Goal: Task Accomplishment & Management: Complete application form

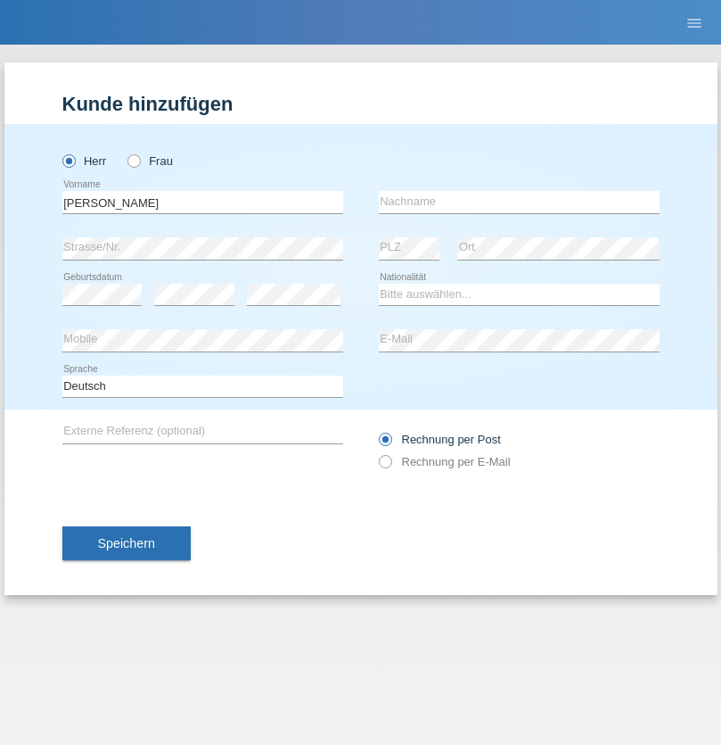
type input "[PERSON_NAME]"
click at [519, 202] on input "text" at bounding box center [519, 202] width 281 height 22
type input "Trif"
select select "RO"
select select "C"
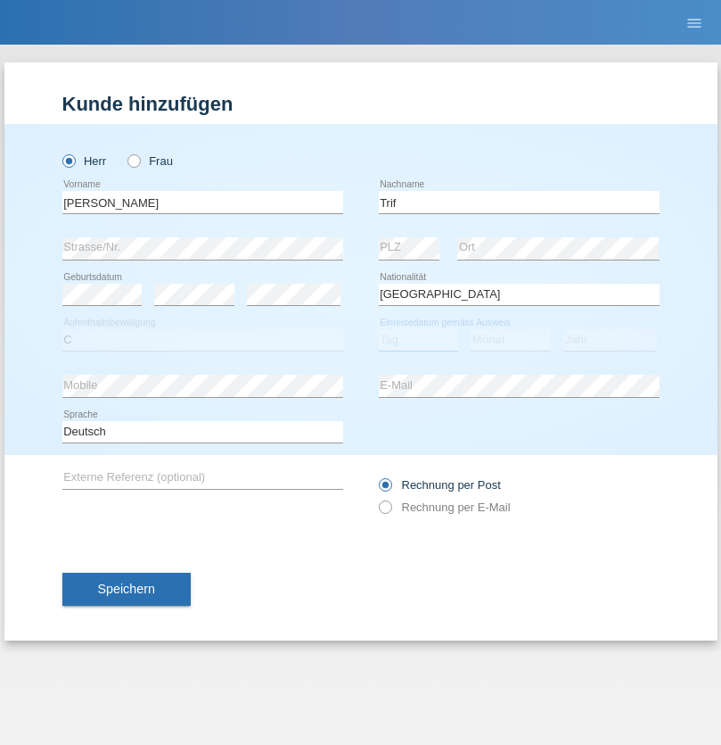
select select "21"
select select "05"
select select "2021"
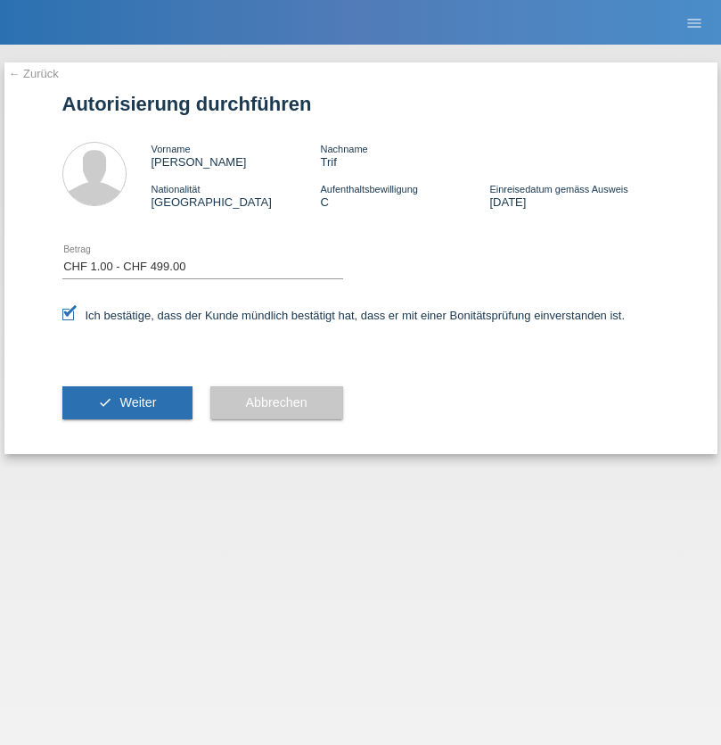
select select "1"
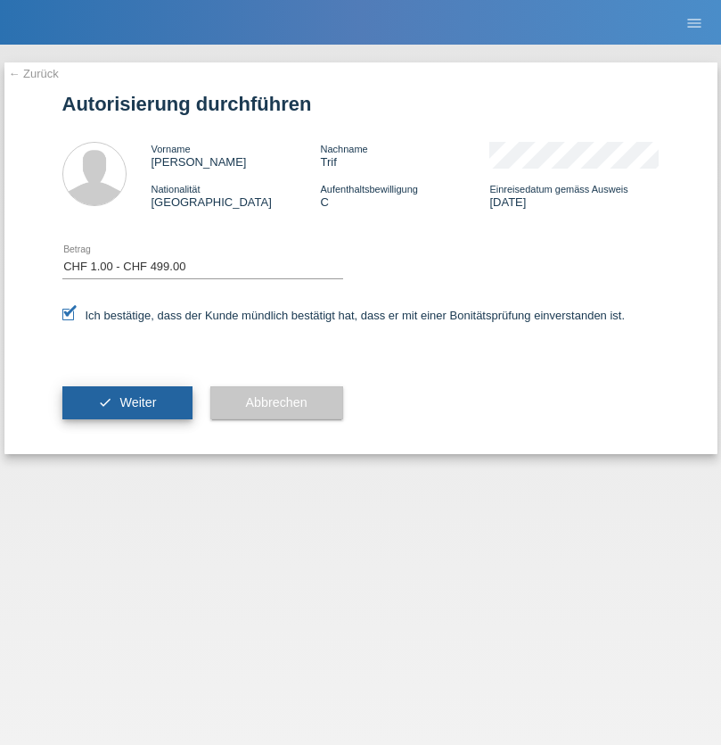
click at [127, 402] on span "Weiter" at bounding box center [138, 402] width 37 height 14
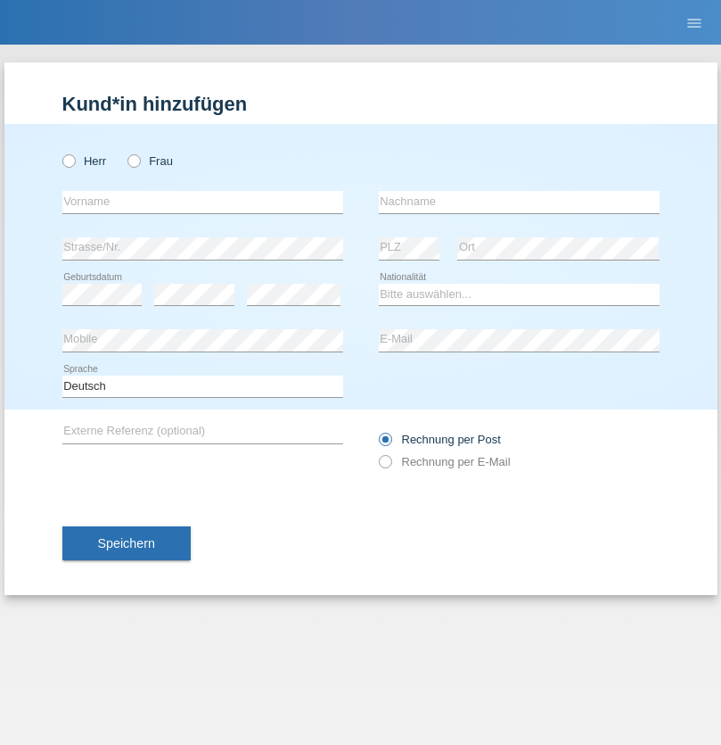
radio input "true"
click at [202, 202] on input "text" at bounding box center [202, 202] width 281 height 22
type input "Ljutfije"
click at [519, 202] on input "text" at bounding box center [519, 202] width 281 height 22
type input "Merseli"
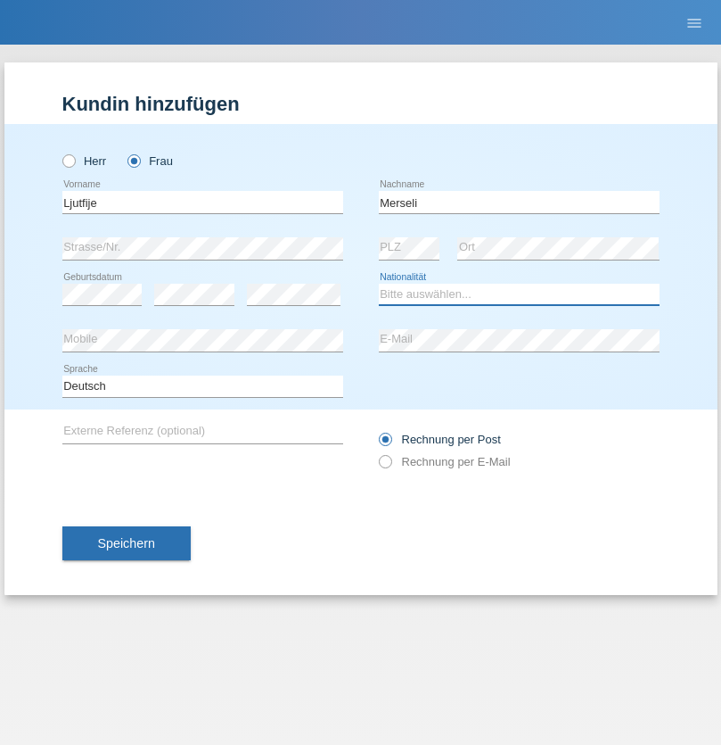
select select "MK"
select select "C"
select select "23"
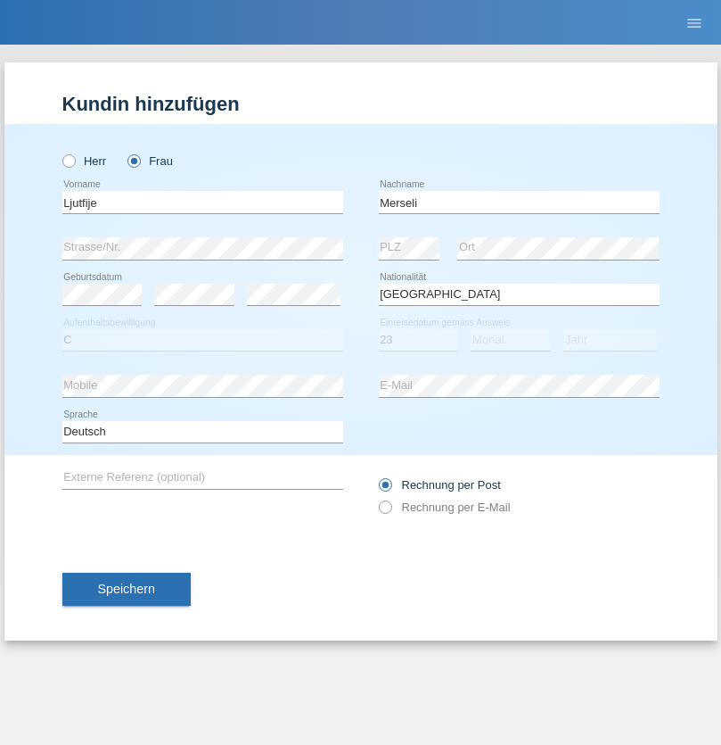
select select "04"
select select "1969"
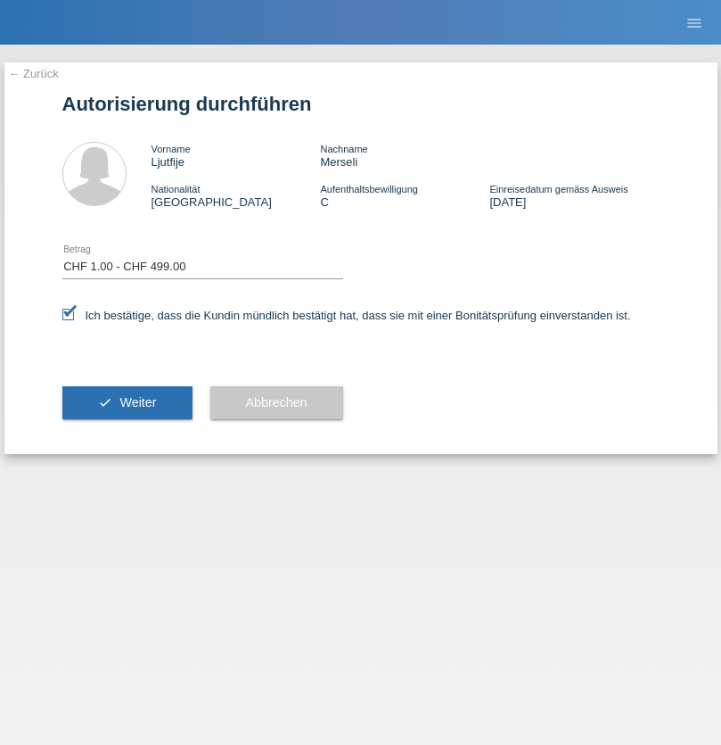
select select "1"
click at [127, 402] on span "Weiter" at bounding box center [138, 402] width 37 height 14
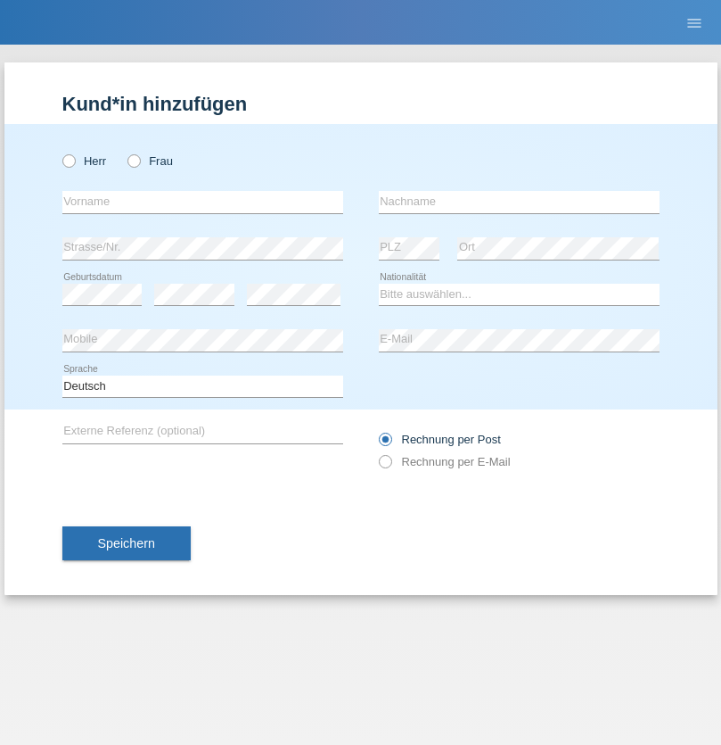
radio input "true"
click at [202, 202] on input "text" at bounding box center [202, 202] width 281 height 22
type input "Tiziano"
click at [519, 202] on input "text" at bounding box center [519, 202] width 281 height 22
type input "Pancella"
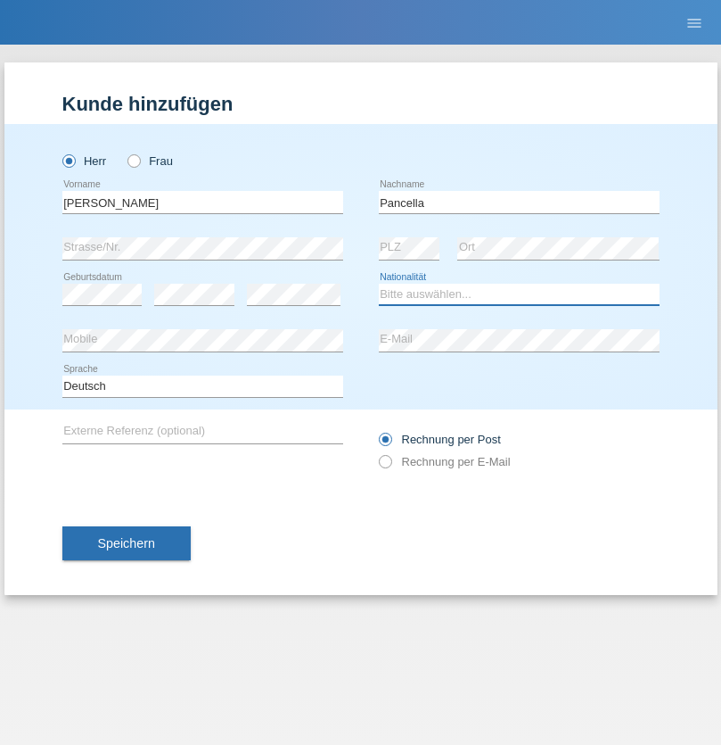
select select "CH"
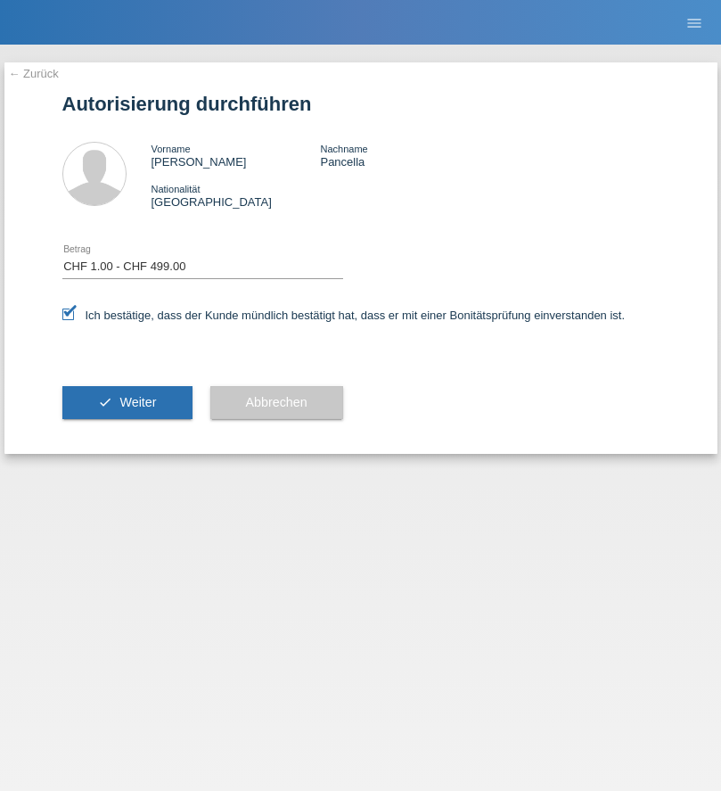
select select "1"
click at [127, 402] on span "Weiter" at bounding box center [138, 402] width 37 height 14
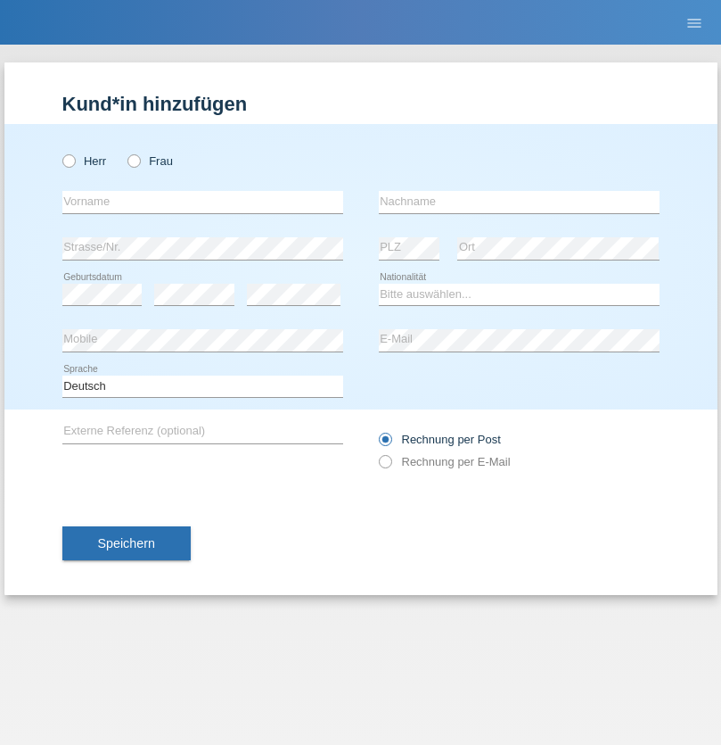
radio input "true"
click at [202, 202] on input "text" at bounding box center [202, 202] width 281 height 22
type input "[PERSON_NAME]"
click at [519, 202] on input "text" at bounding box center [519, 202] width 281 height 22
type input "Mehlhorn"
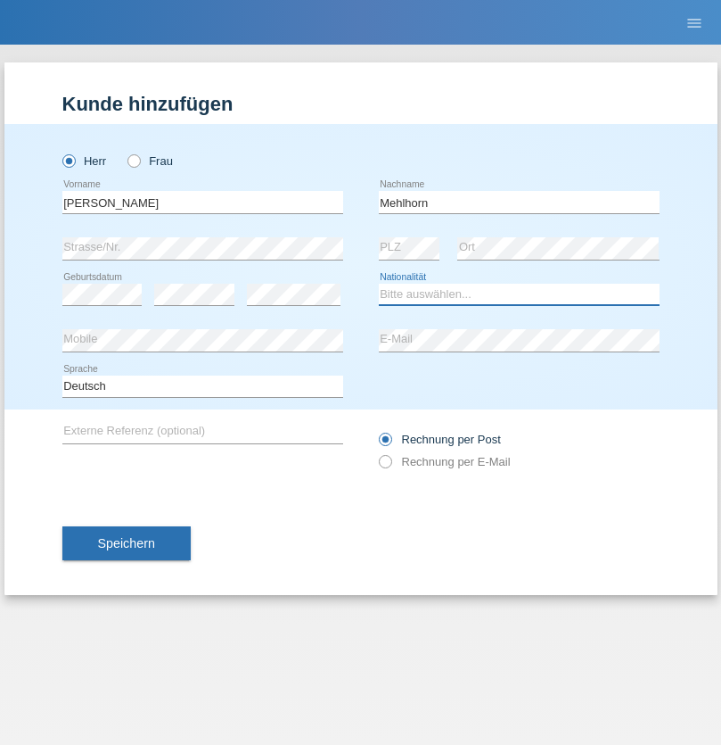
select select "CH"
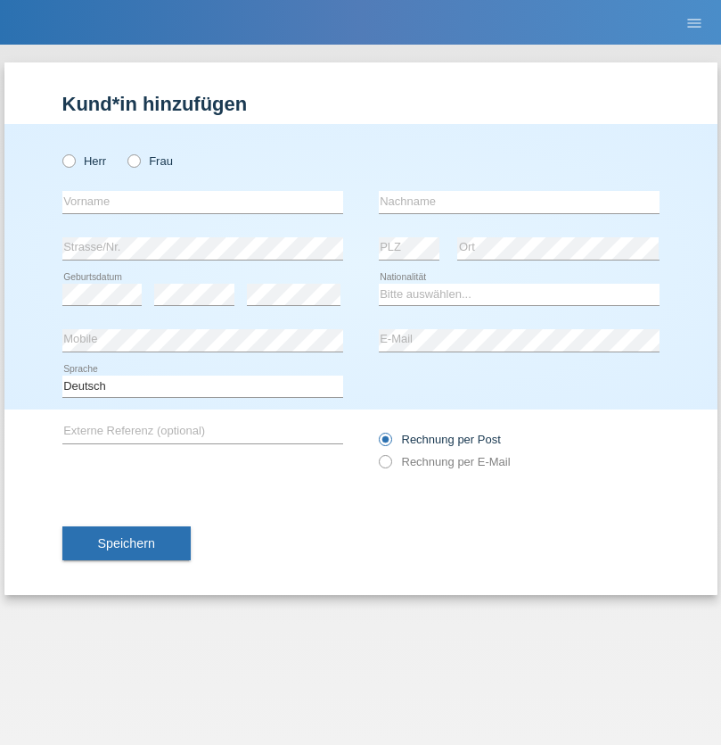
radio input "true"
click at [202, 202] on input "text" at bounding box center [202, 202] width 281 height 22
type input "Elion"
click at [519, 202] on input "text" at bounding box center [519, 202] width 281 height 22
type input "[PERSON_NAME]"
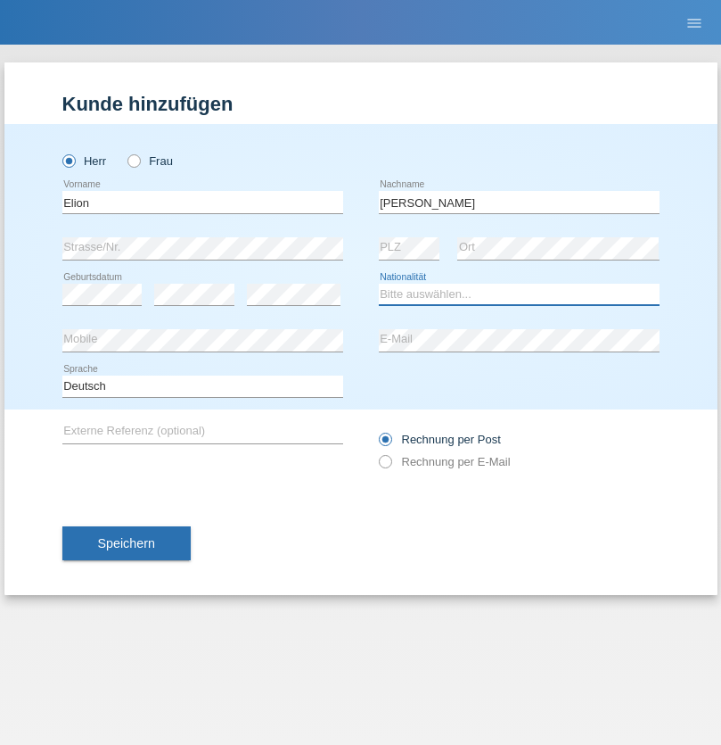
select select "CH"
